Goal: Find contact information: Find contact information

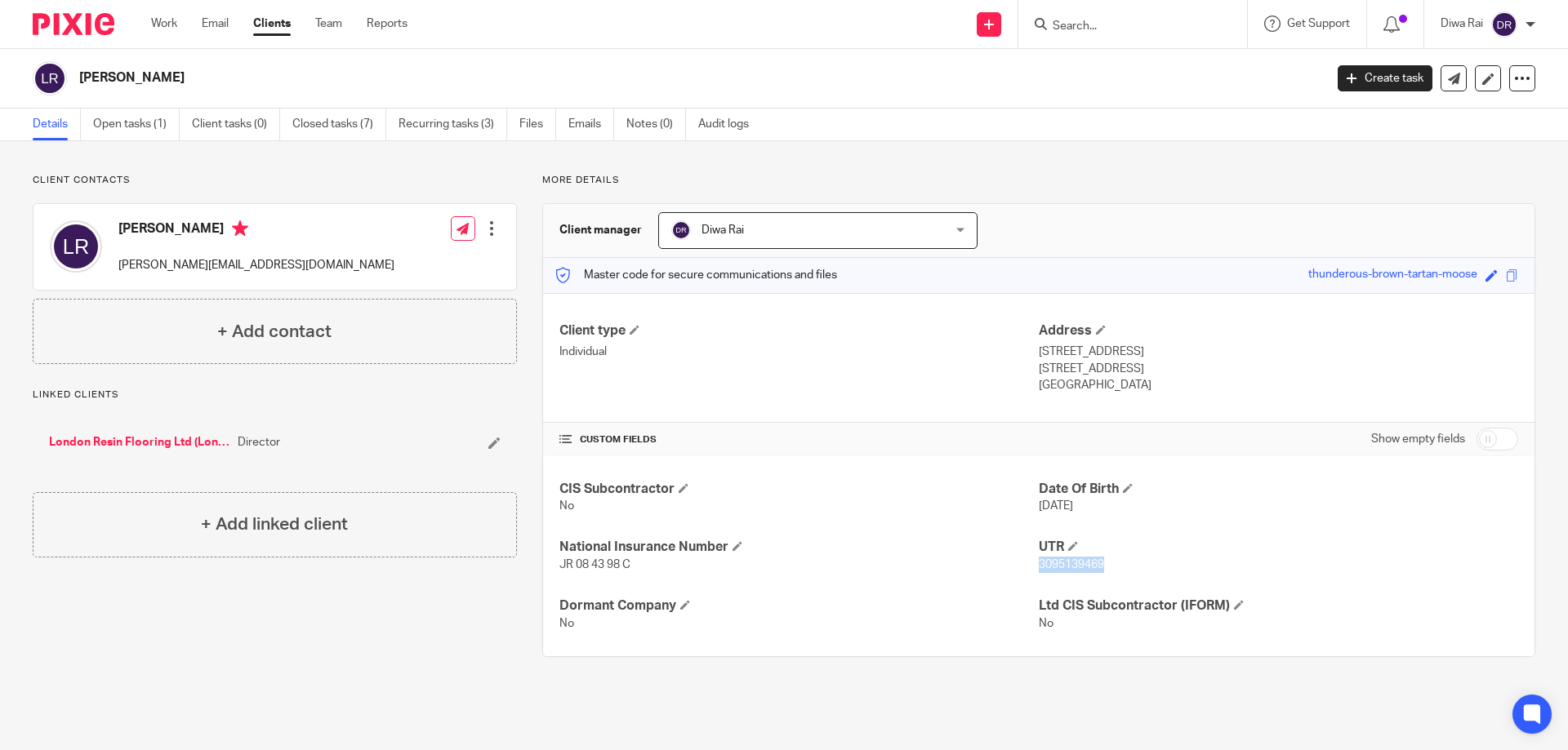
click at [1178, 209] on div "Client manager Diwa Rai Diwa Rai Aimee Coveney Alison Whelan Callum Sewell Cono…" at bounding box center [1039, 231] width 992 height 54
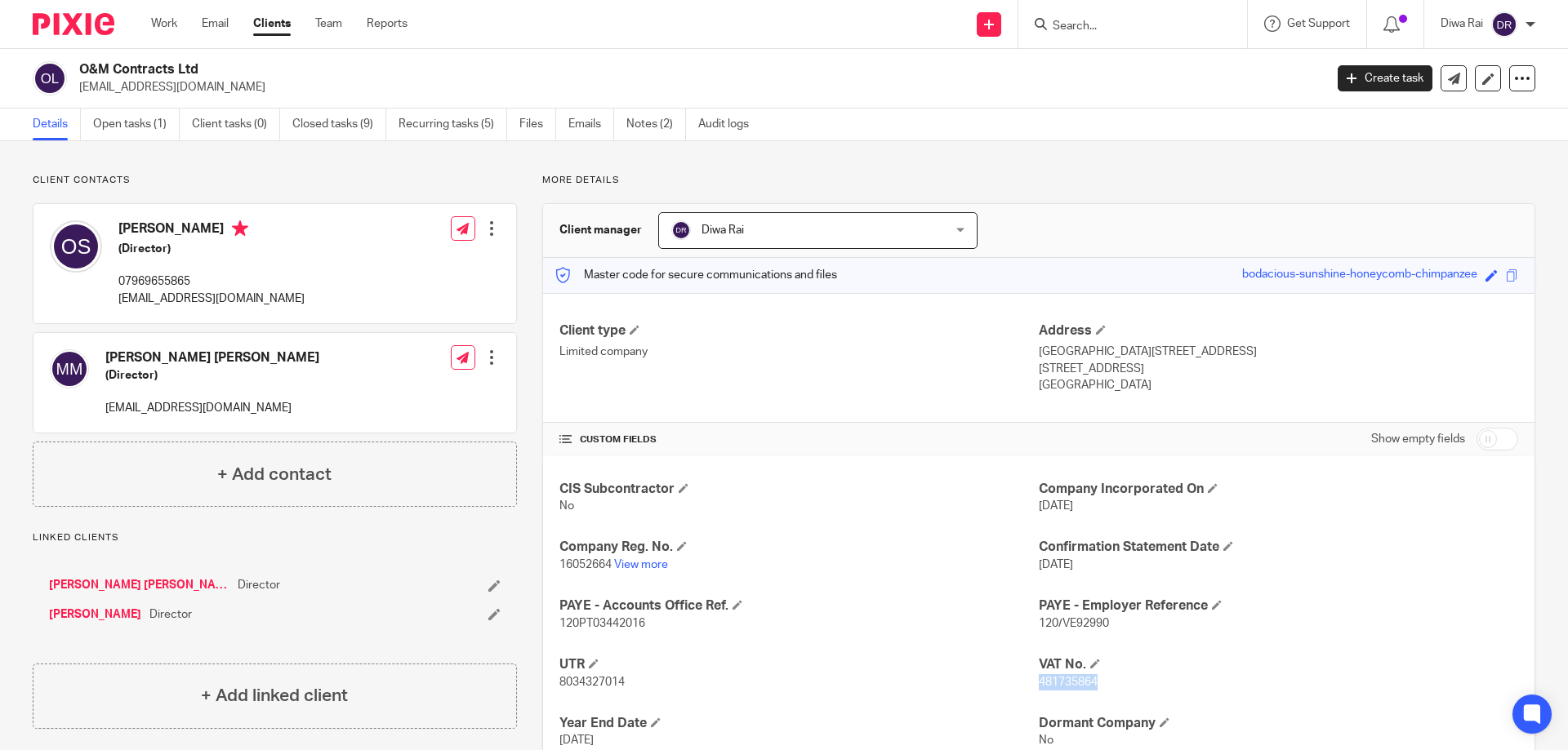
scroll to position [115, 0]
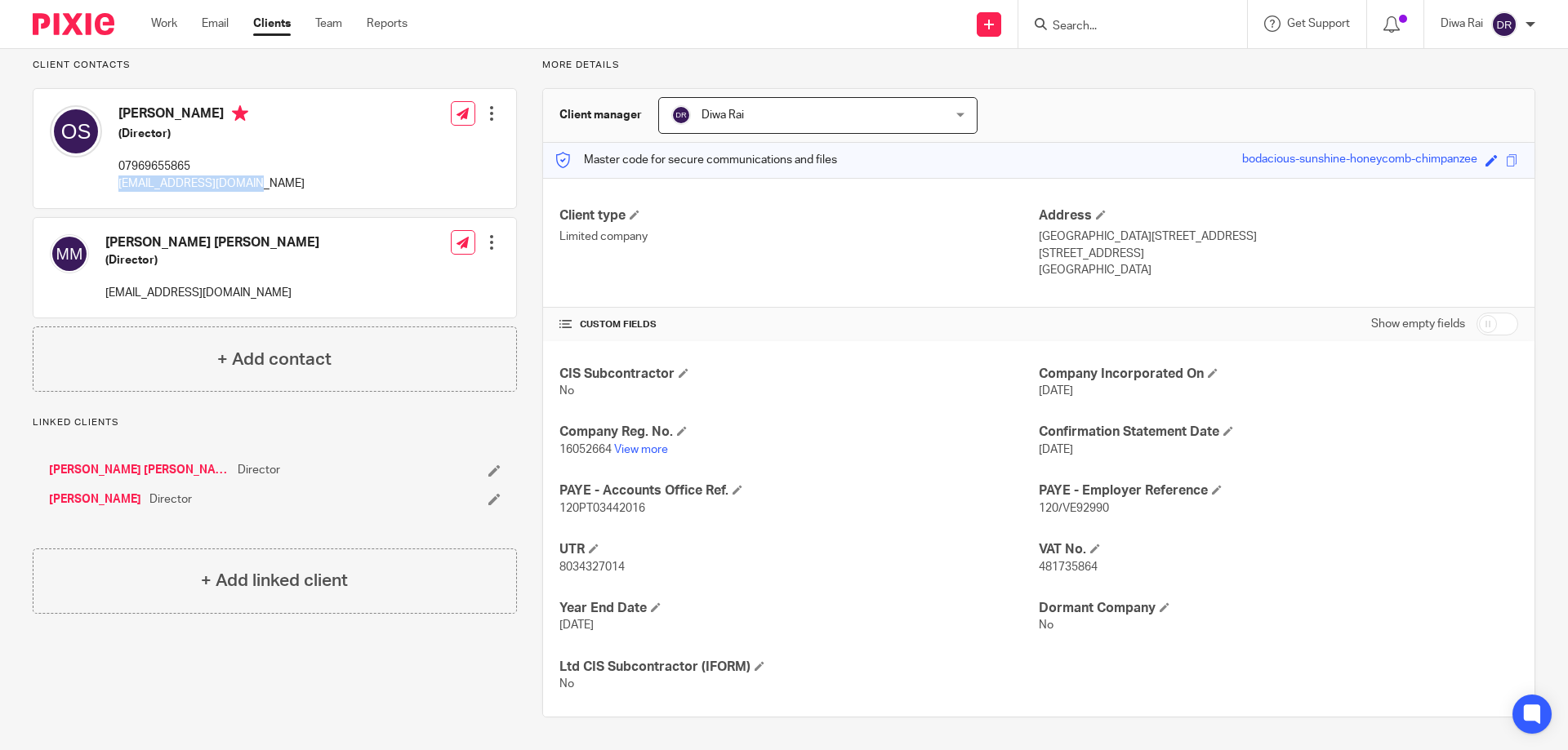
drag, startPoint x: 114, startPoint y: 179, endPoint x: 241, endPoint y: 179, distance: 127.0
click at [253, 186] on div "[PERSON_NAME] (Director) 07969655865 [EMAIL_ADDRESS][DOMAIN_NAME] Edit contact …" at bounding box center [275, 148] width 483 height 119
drag, startPoint x: 226, startPoint y: 172, endPoint x: 239, endPoint y: 194, distance: 25.6
click at [239, 194] on div "[PERSON_NAME] (Director) 07969655865 [EMAIL_ADDRESS][DOMAIN_NAME] Edit contact …" at bounding box center [275, 148] width 483 height 119
copy p "[EMAIL_ADDRESS][DOMAIN_NAME]"
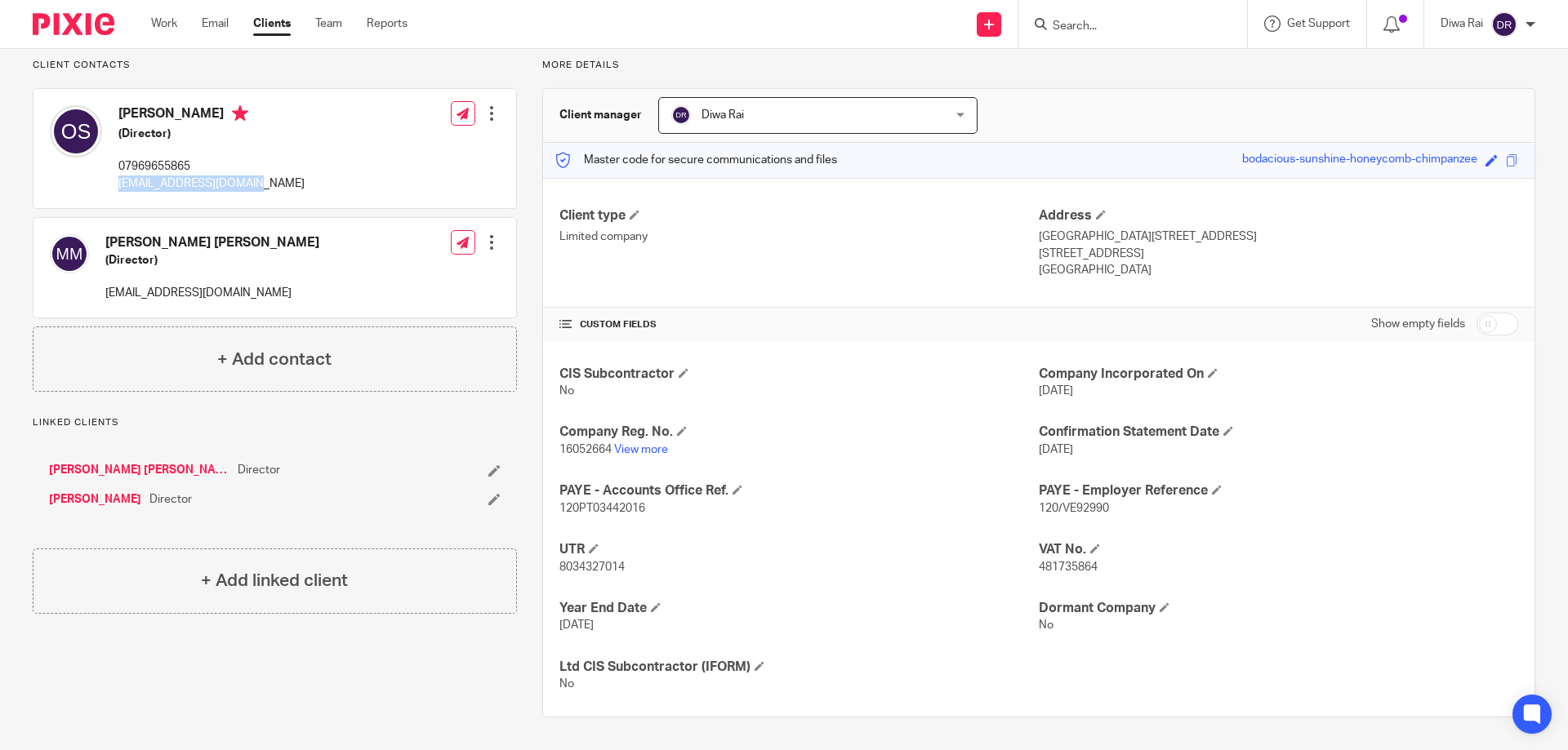
scroll to position [0, 0]
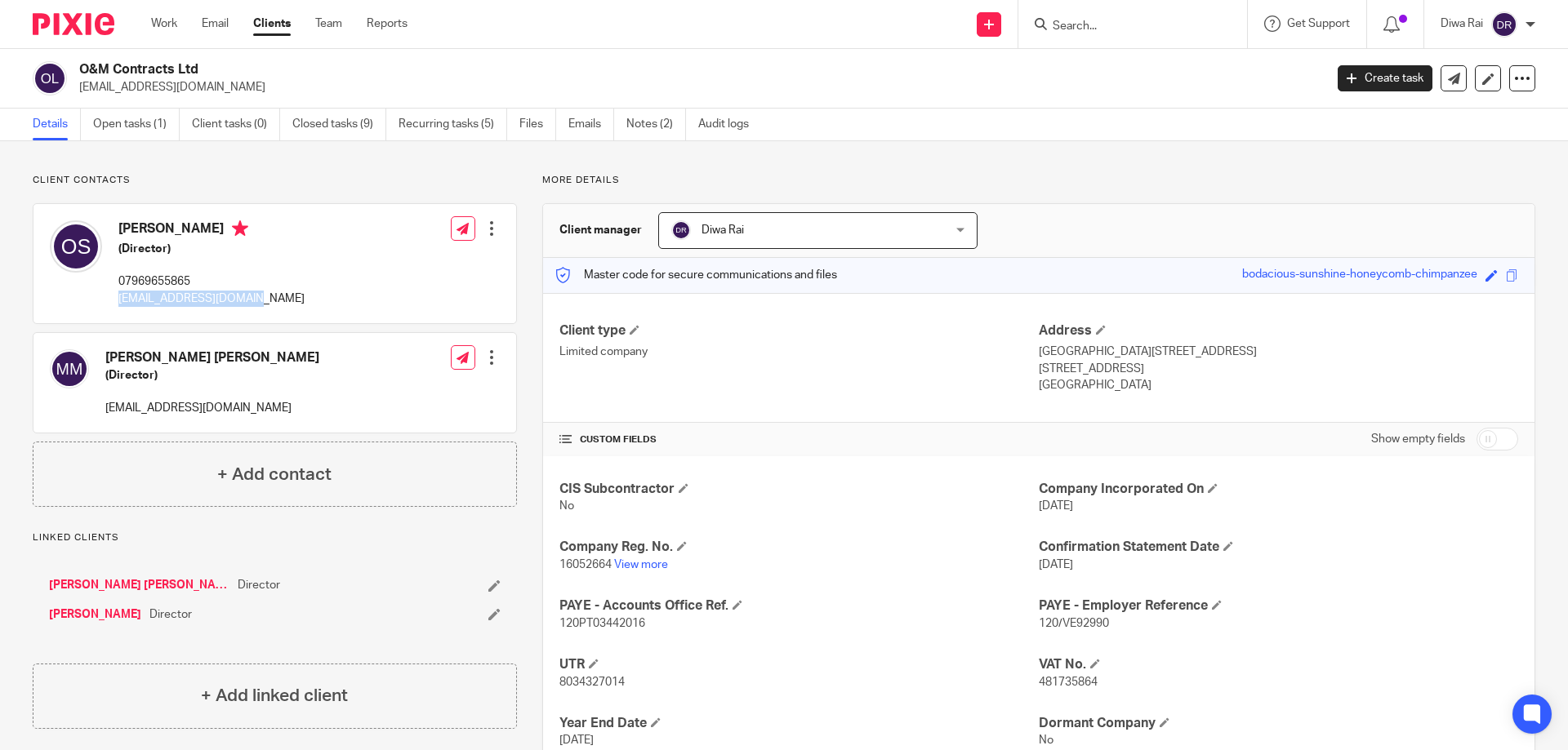
drag, startPoint x: 80, startPoint y: 88, endPoint x: 160, endPoint y: 90, distance: 80.0
click at [181, 98] on div "O&M Contracts Ltd [EMAIL_ADDRESS][DOMAIN_NAME] Create task Update from Companie…" at bounding box center [784, 78] width 1568 height 59
copy p "[EMAIL_ADDRESS][DOMAIN_NAME]"
click at [572, 129] on link "Emails" at bounding box center [591, 125] width 46 height 32
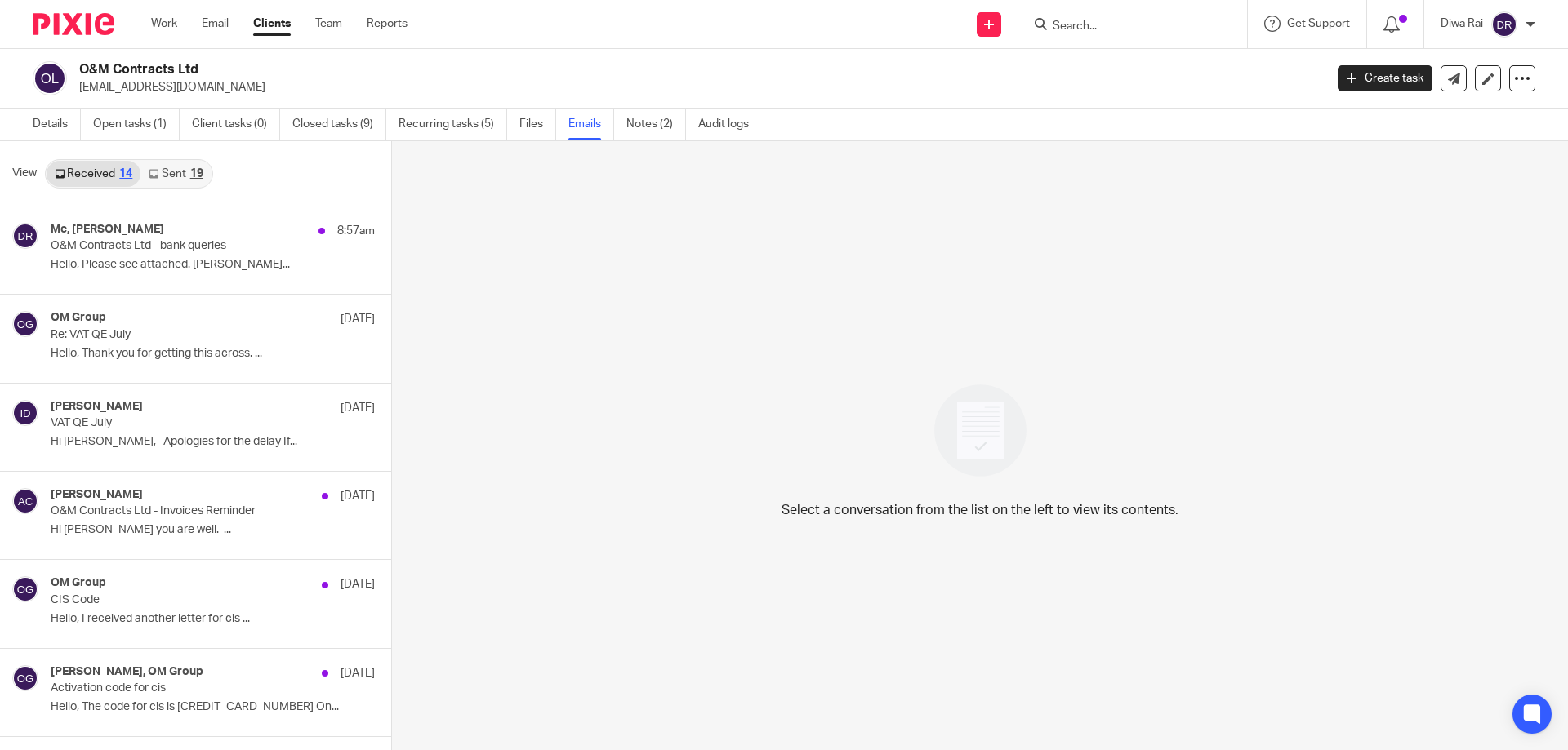
click at [176, 174] on link "Sent 19" at bounding box center [175, 174] width 70 height 27
